Goal: Transaction & Acquisition: Purchase product/service

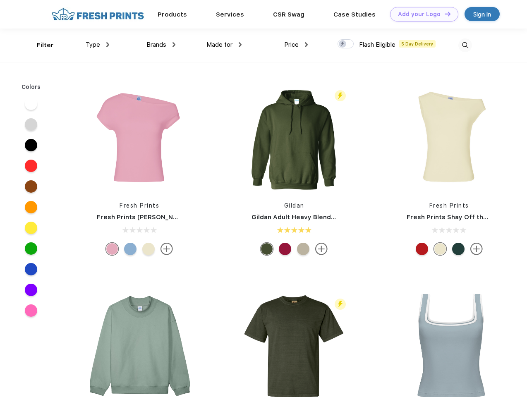
click at [421, 14] on link "Add your Logo Design Tool" at bounding box center [424, 14] width 68 height 14
click at [0, 0] on div "Design Tool" at bounding box center [0, 0] width 0 height 0
click at [444, 14] on link "Add your Logo Design Tool" at bounding box center [424, 14] width 68 height 14
click at [40, 45] on div "Filter" at bounding box center [45, 46] width 17 height 10
click at [98, 45] on span "Type" at bounding box center [93, 44] width 14 height 7
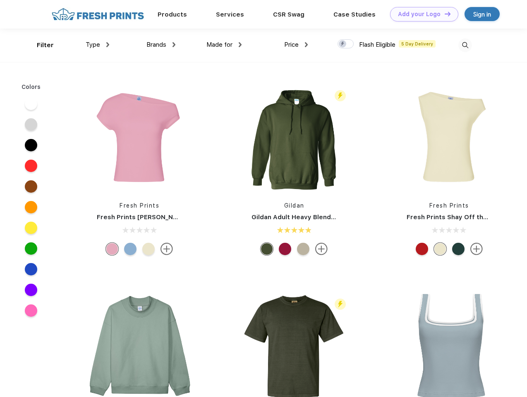
click at [161, 45] on span "Brands" at bounding box center [157, 44] width 20 height 7
click at [224, 45] on span "Made for" at bounding box center [220, 44] width 26 height 7
click at [296, 45] on span "Price" at bounding box center [291, 44] width 14 height 7
click at [346, 44] on div at bounding box center [346, 43] width 16 height 9
click at [343, 44] on input "checkbox" at bounding box center [340, 41] width 5 height 5
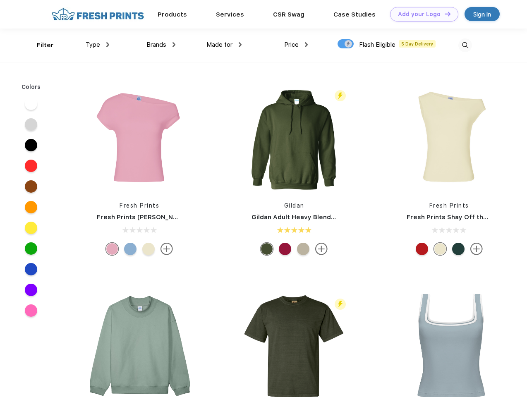
click at [465, 45] on img at bounding box center [466, 45] width 14 height 14
